Goal: Task Accomplishment & Management: Use online tool/utility

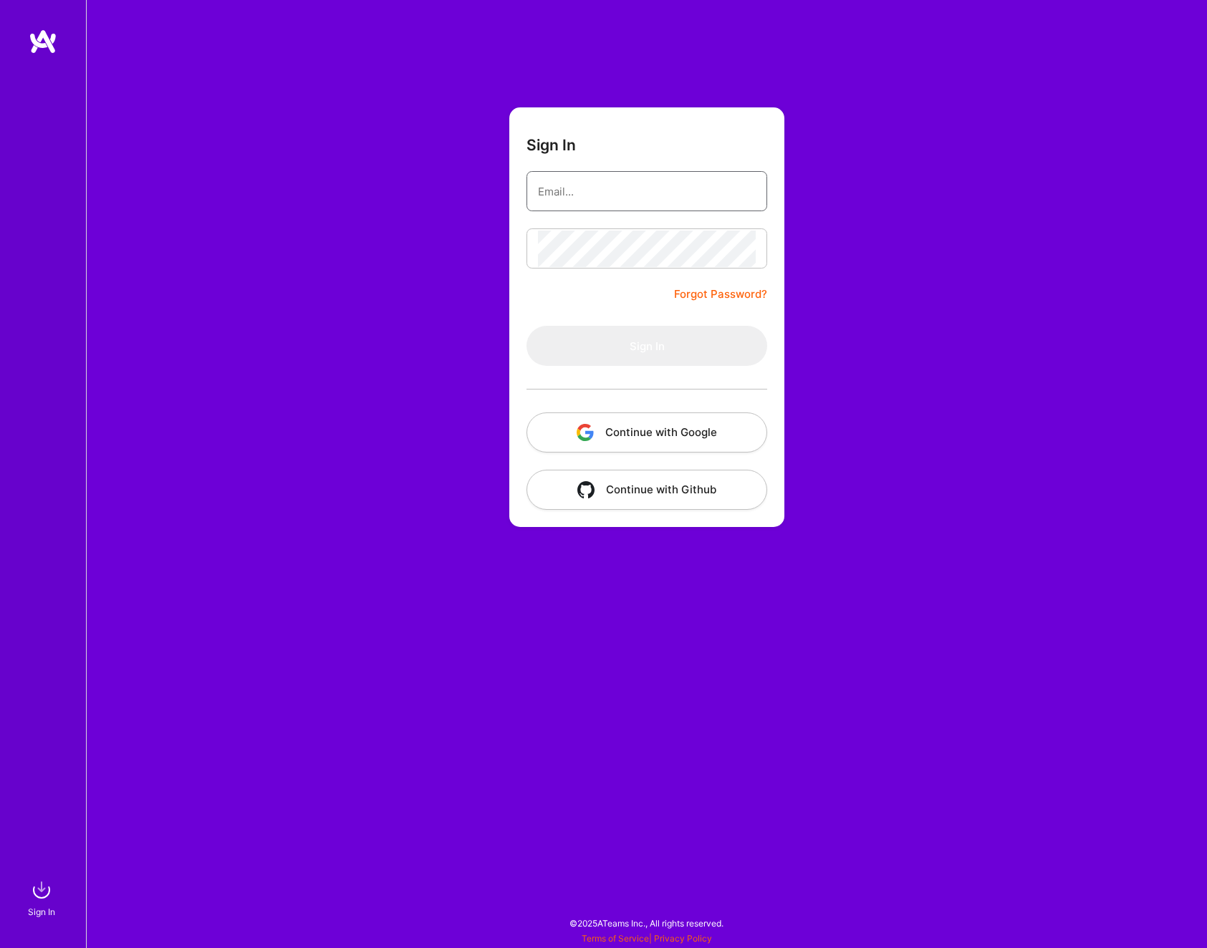
type input "[EMAIL_ADDRESS][DOMAIN_NAME]"
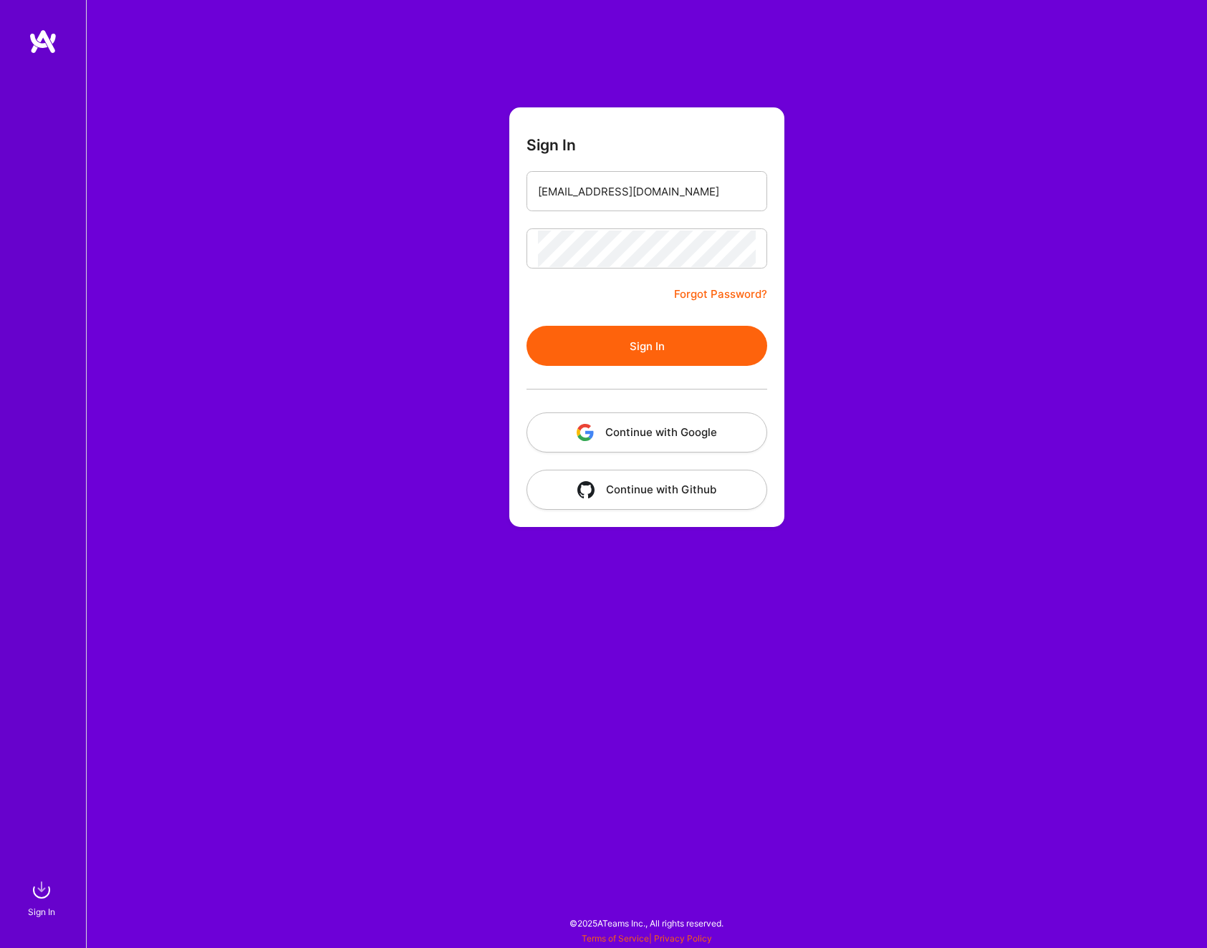
click at [624, 304] on form "Sign In [EMAIL_ADDRESS][DOMAIN_NAME] Forgot Password? Sign In Continue with Goo…" at bounding box center [646, 317] width 275 height 420
click at [643, 340] on button "Sign In" at bounding box center [647, 346] width 241 height 40
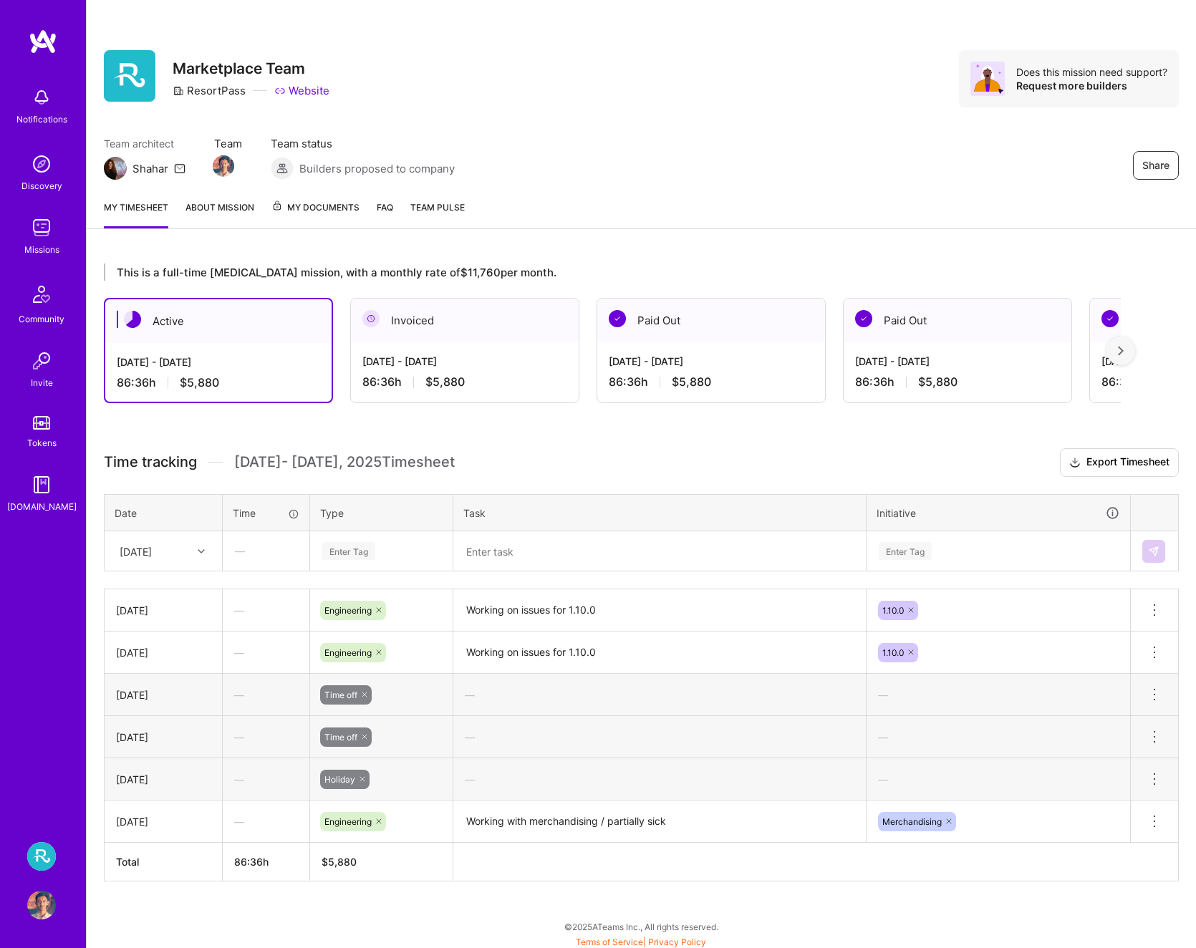
click at [337, 551] on div "Enter Tag" at bounding box center [348, 551] width 53 height 22
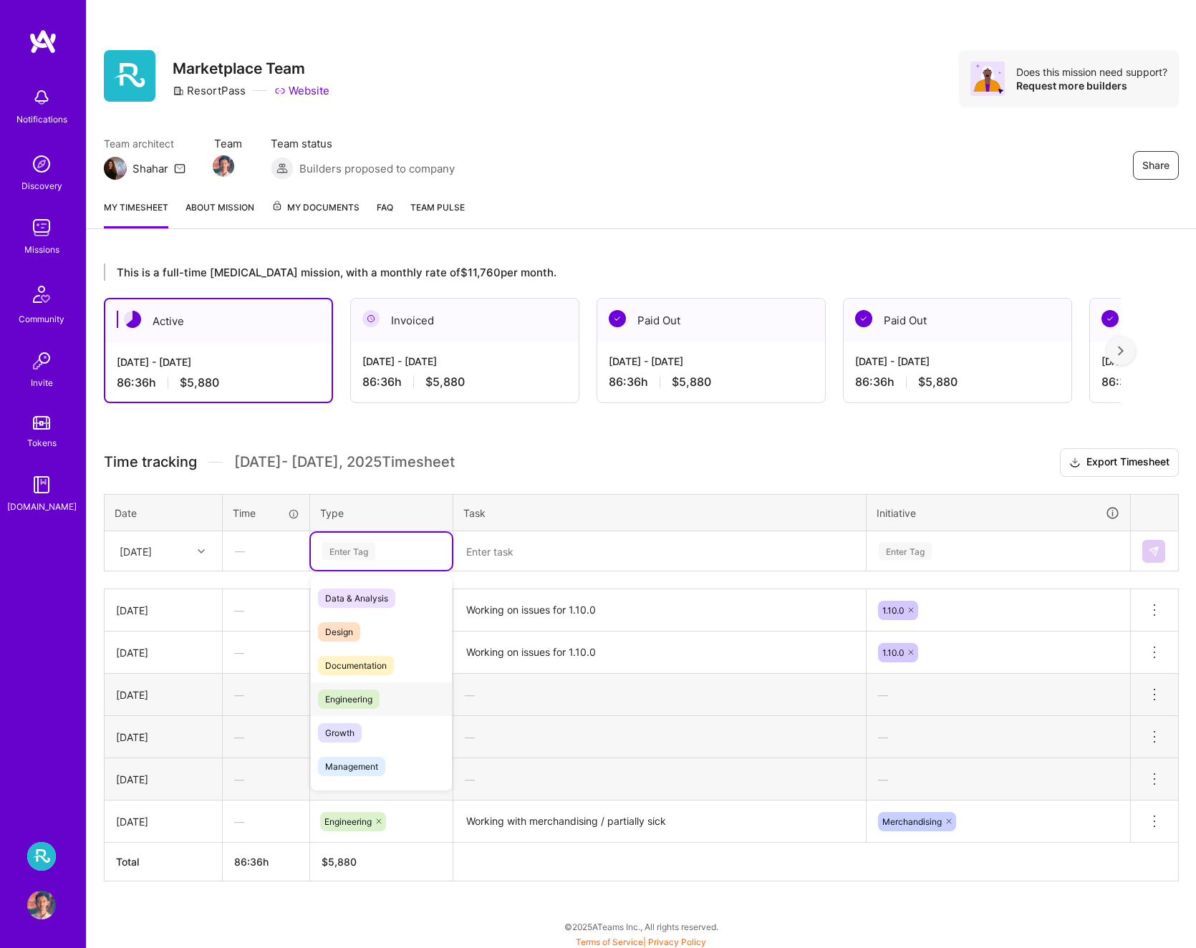
click at [370, 706] on span "Engineering" at bounding box center [349, 699] width 62 height 19
click at [592, 616] on textarea "Working on issues for 1.10.0" at bounding box center [660, 610] width 410 height 39
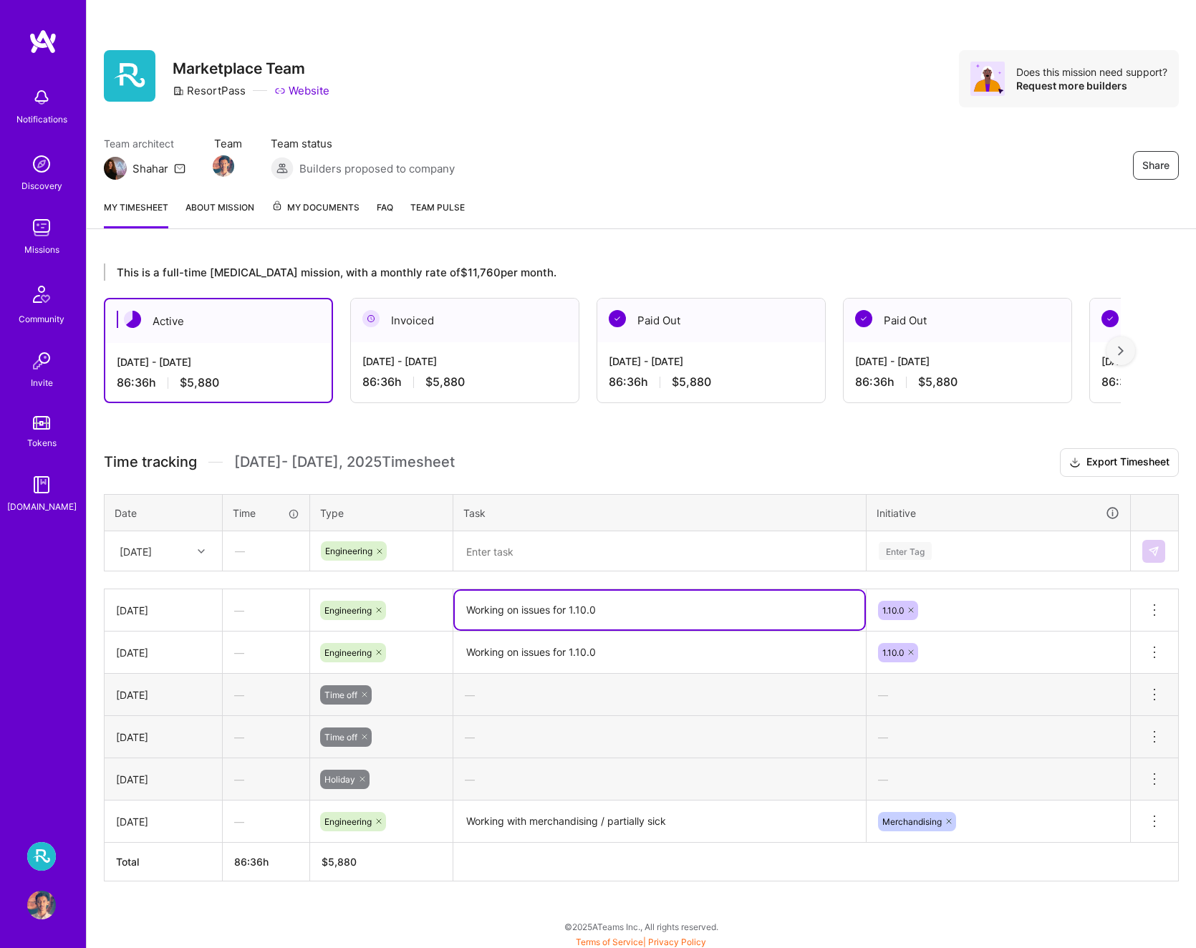
click at [592, 616] on textarea "Working on issues for 1.10.0" at bounding box center [660, 610] width 410 height 39
click at [633, 538] on textarea at bounding box center [660, 551] width 410 height 37
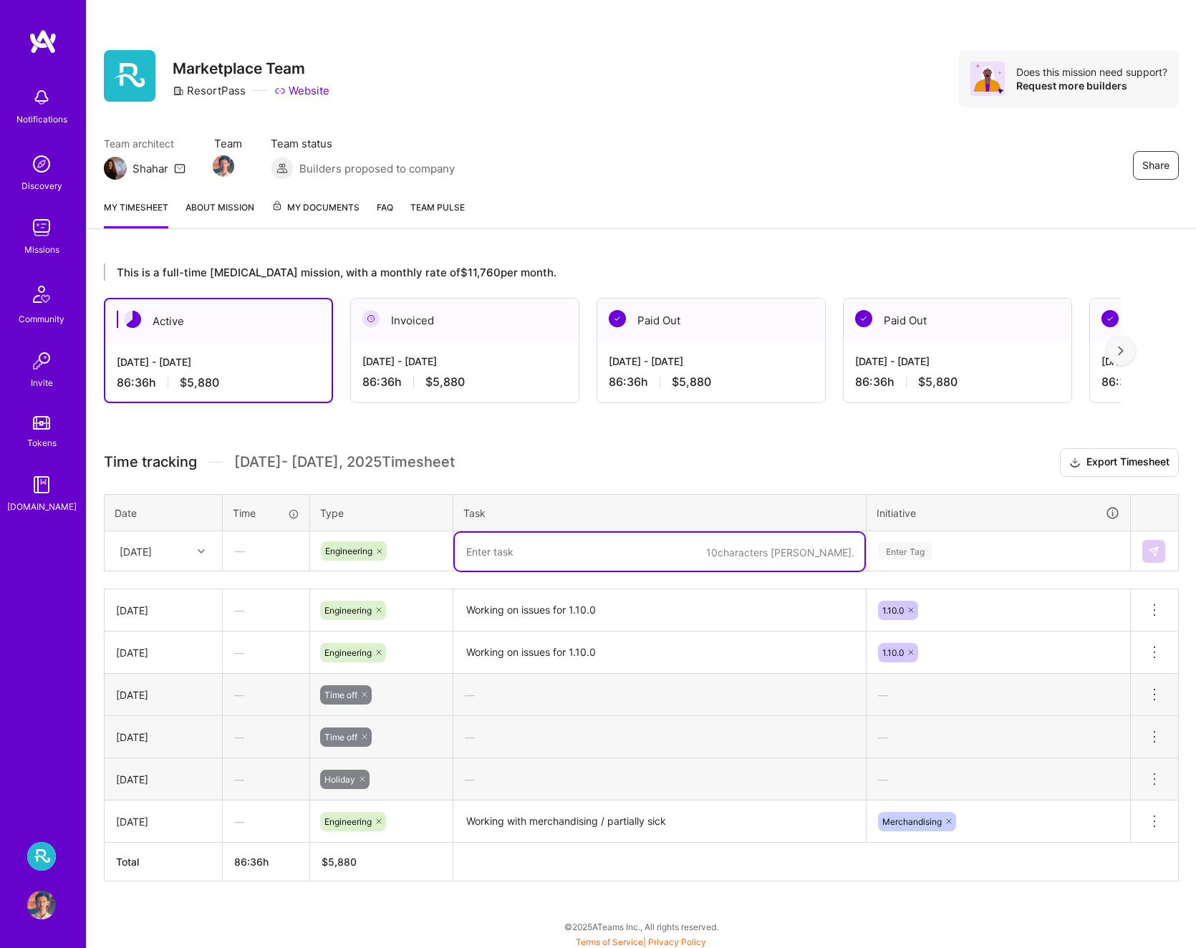
paste textarea "Working on issues for 1.10.0"
type textarea "Working on issues for 1.10.0"
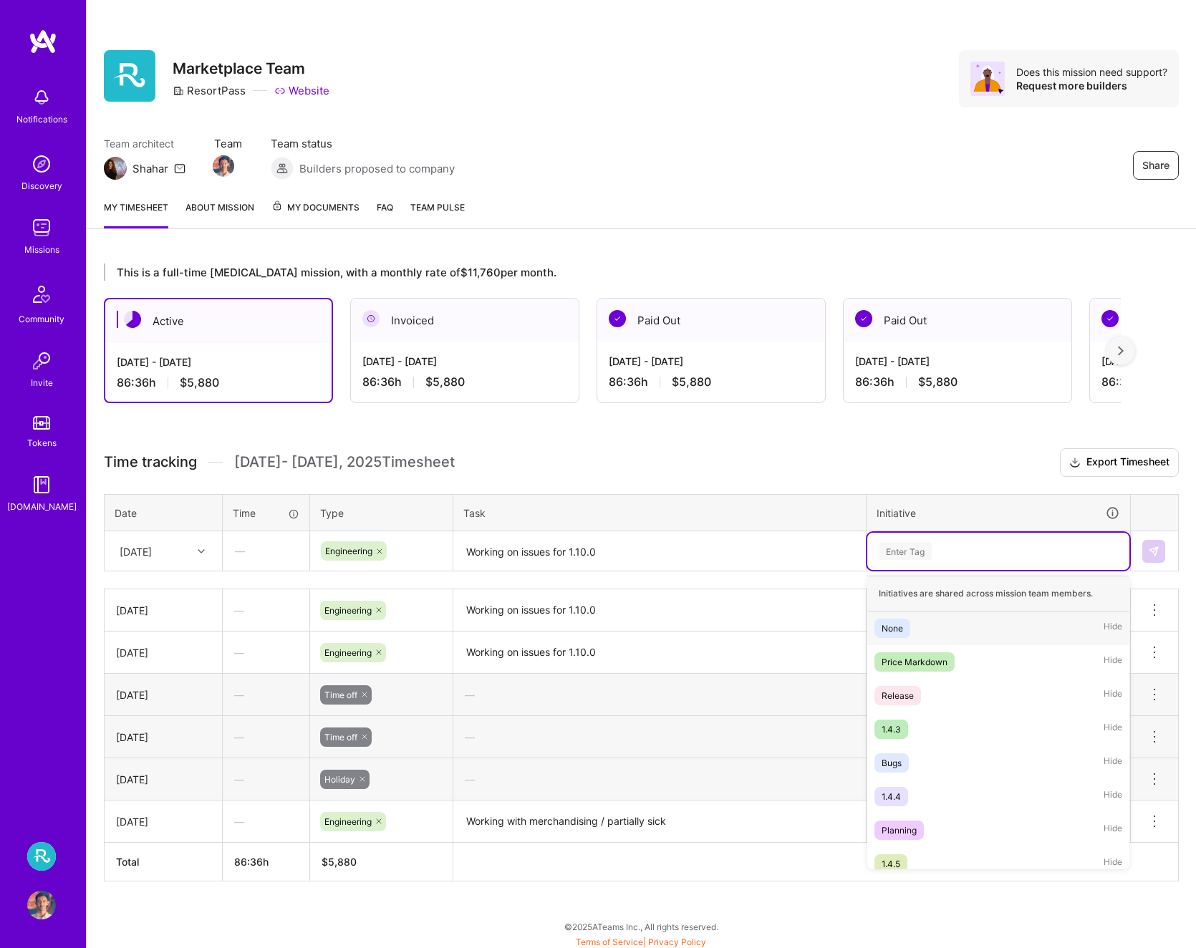
click at [949, 553] on div "Enter Tag" at bounding box center [999, 551] width 242 height 18
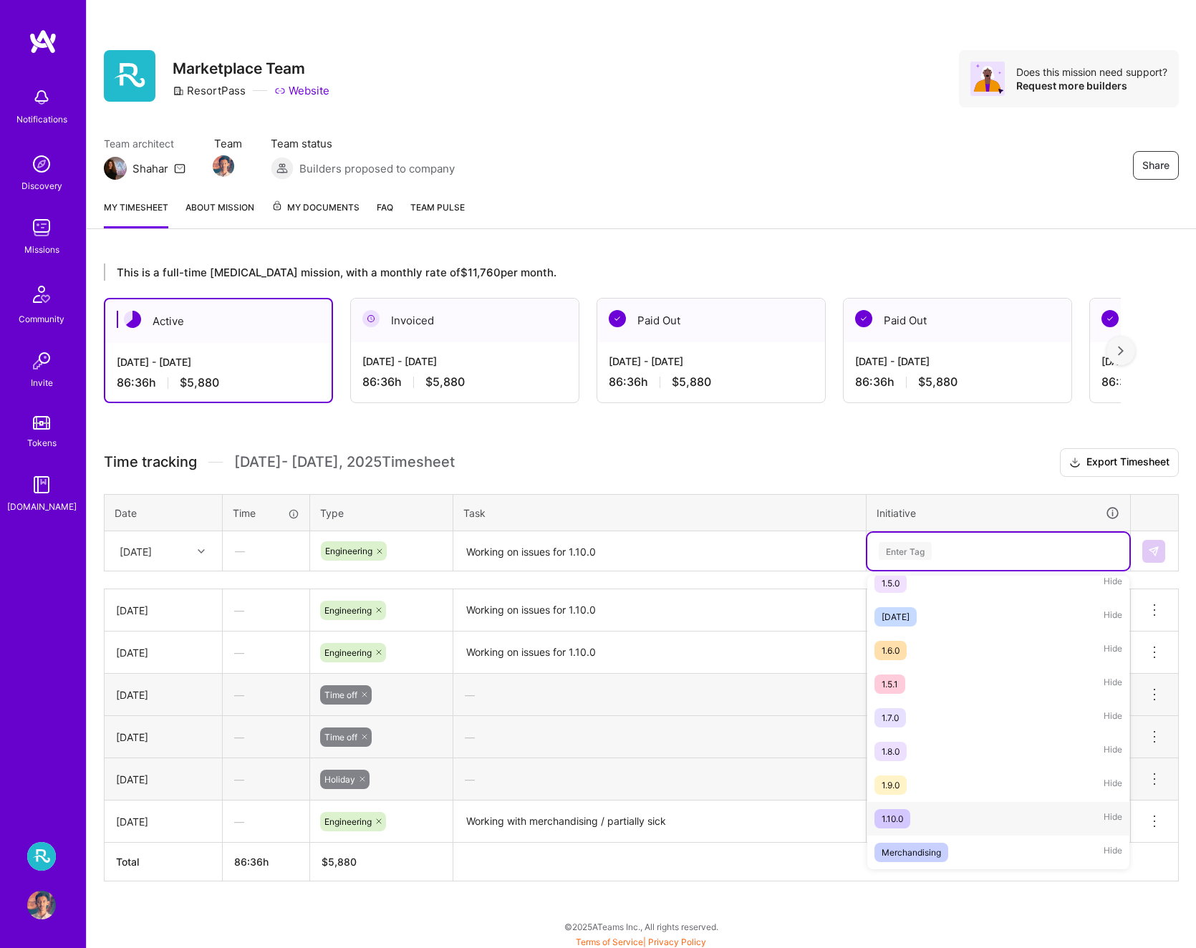
click at [899, 813] on div "1.10.0" at bounding box center [892, 819] width 21 height 15
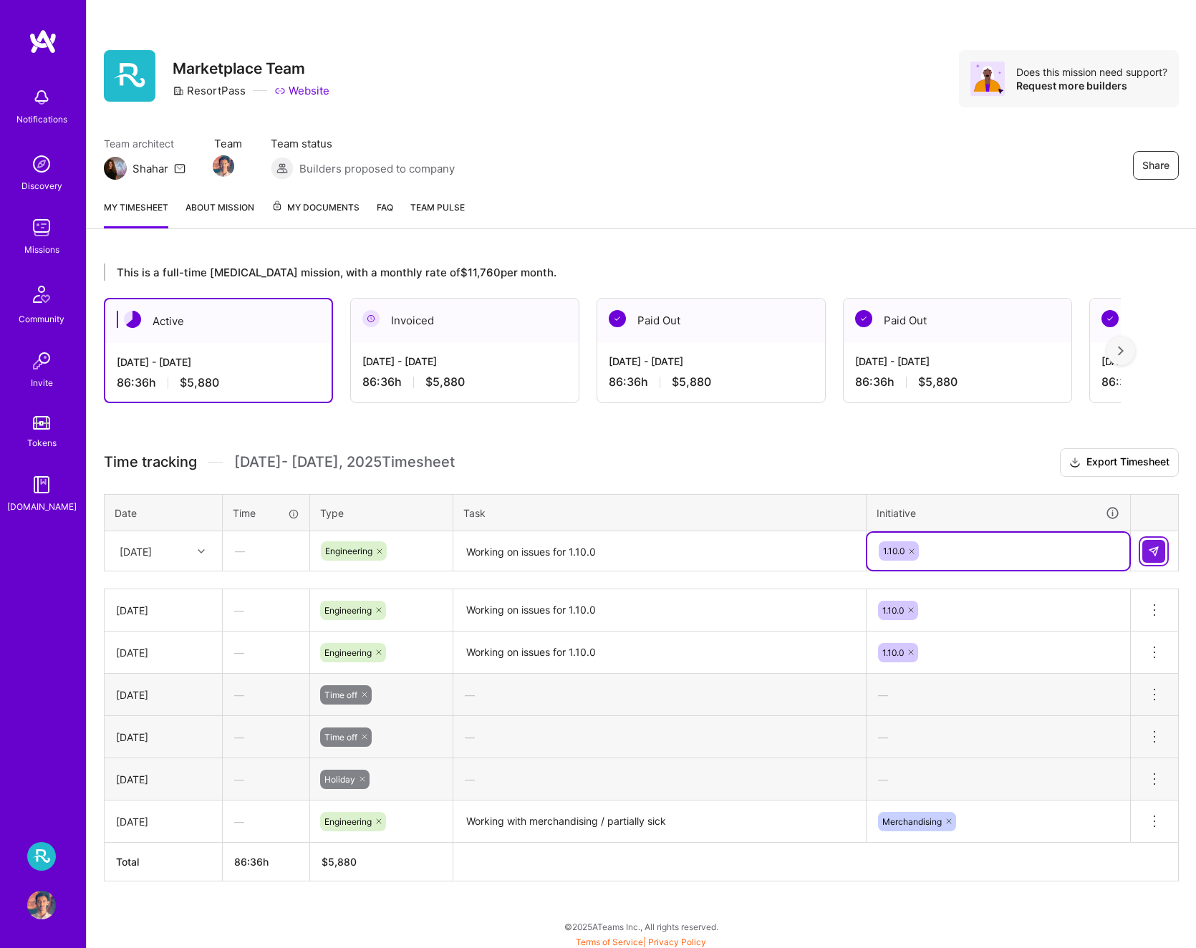
click at [1153, 552] on img at bounding box center [1153, 551] width 11 height 11
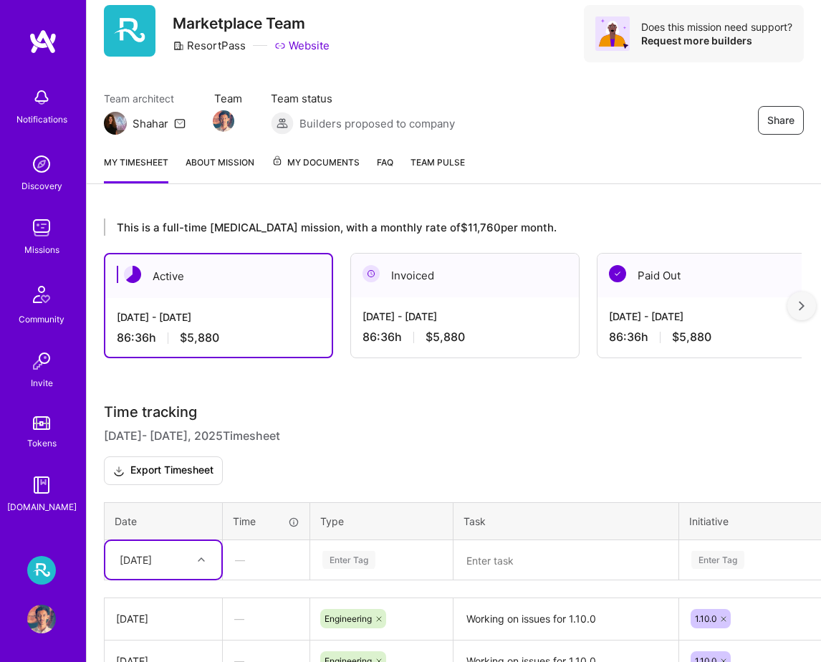
scroll to position [187, 0]
